Goal: Find specific page/section: Find specific page/section

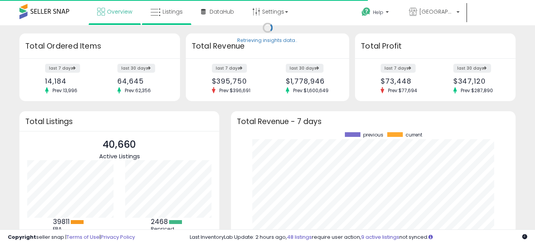
scroll to position [108, 269]
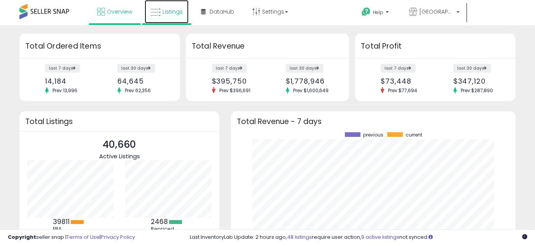
click at [170, 13] on span "Listings" at bounding box center [173, 12] width 20 height 8
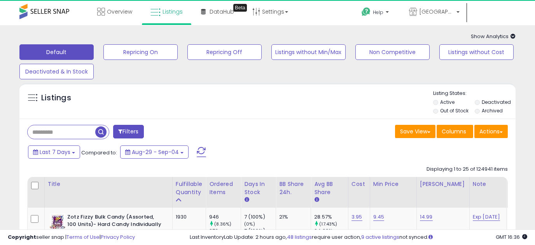
click at [49, 132] on input "text" at bounding box center [62, 132] width 68 height 14
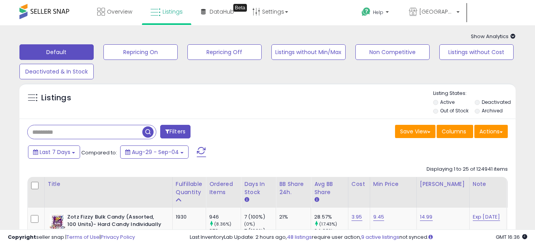
paste input "**********"
click at [146, 132] on span "button" at bounding box center [147, 131] width 11 height 11
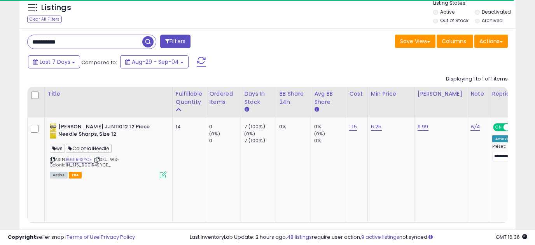
scroll to position [97, 0]
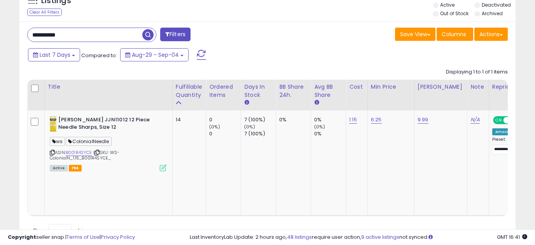
drag, startPoint x: 86, startPoint y: 32, endPoint x: -15, endPoint y: 20, distance: 102.2
click at [0, 20] on html "Unable to login Retrieving listings data.. has not yet accepted the Terms of Us…" at bounding box center [267, 25] width 535 height 245
paste input "text"
type input "**********"
click at [151, 38] on span "button" at bounding box center [147, 34] width 11 height 11
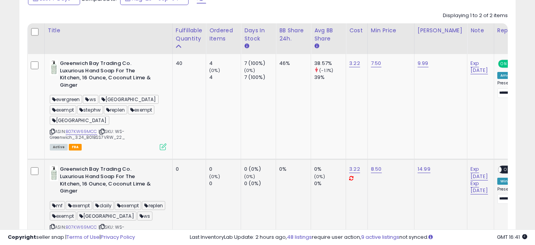
scroll to position [26, 0]
